Goal: Find specific page/section: Find specific page/section

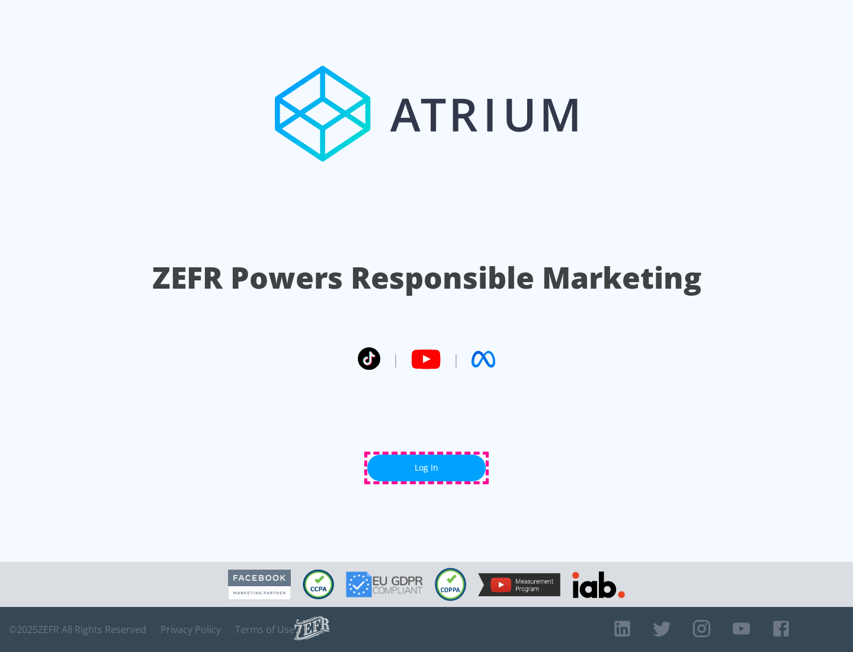
click at [427, 468] on link "Log In" at bounding box center [426, 468] width 119 height 27
